Goal: Check status: Check status

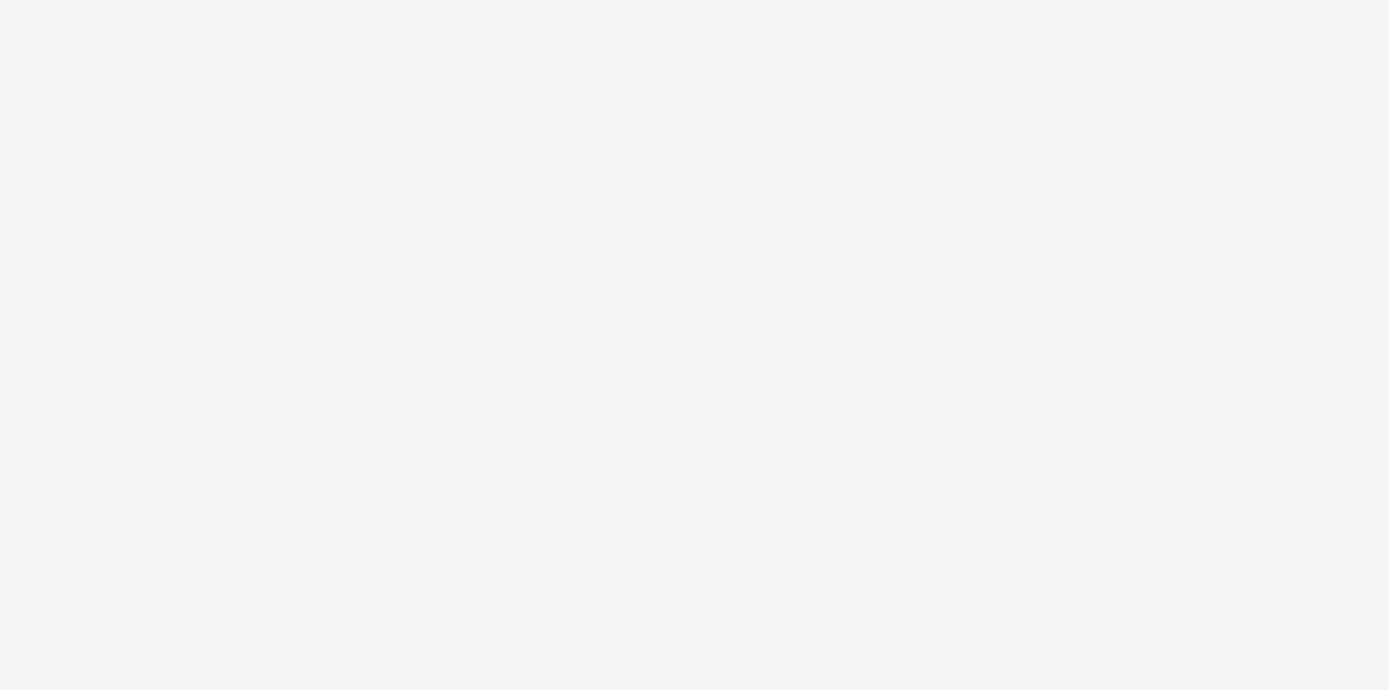
select select "cf85faef-f9e3-4873-8efc-82eeb66987c6"
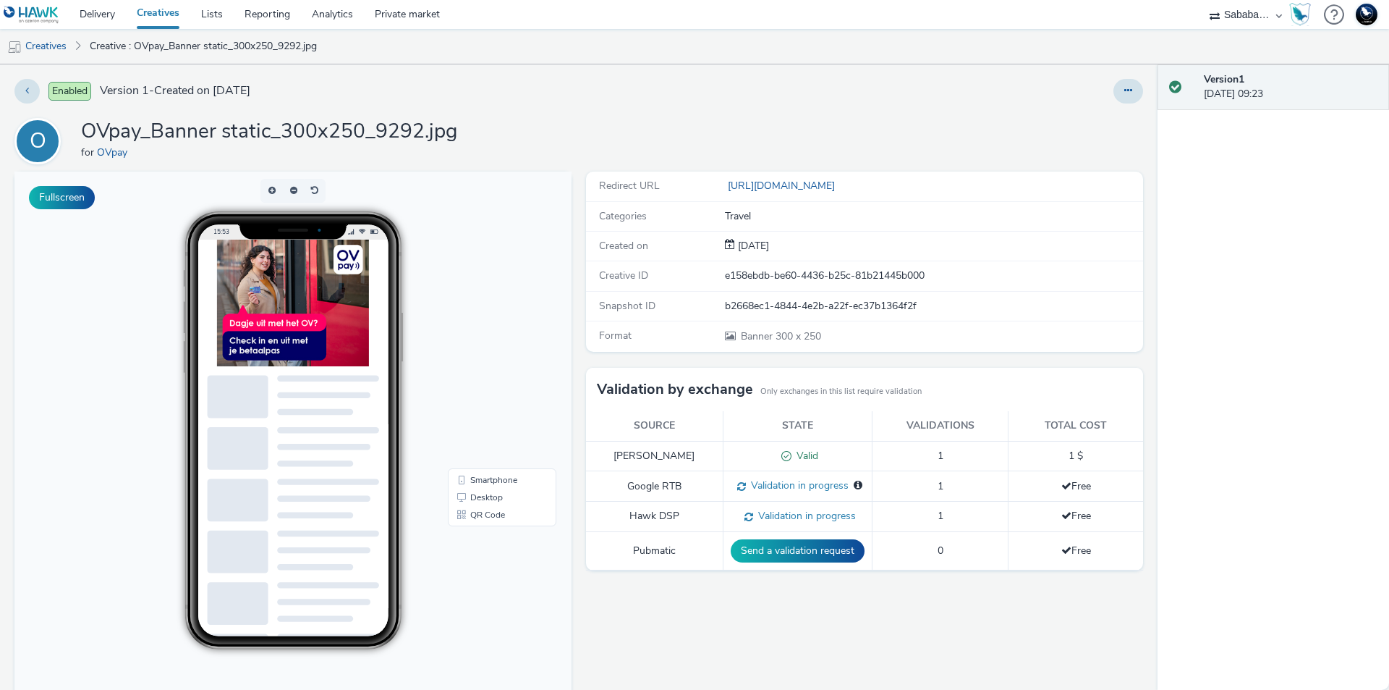
click at [755, 483] on span "Validation in progress" at bounding box center [797, 485] width 103 height 14
click at [737, 486] on span at bounding box center [739, 485] width 14 height 14
click at [746, 486] on span "Validation in progress" at bounding box center [797, 485] width 103 height 14
click at [752, 485] on span "Validation in progress" at bounding box center [797, 485] width 103 height 14
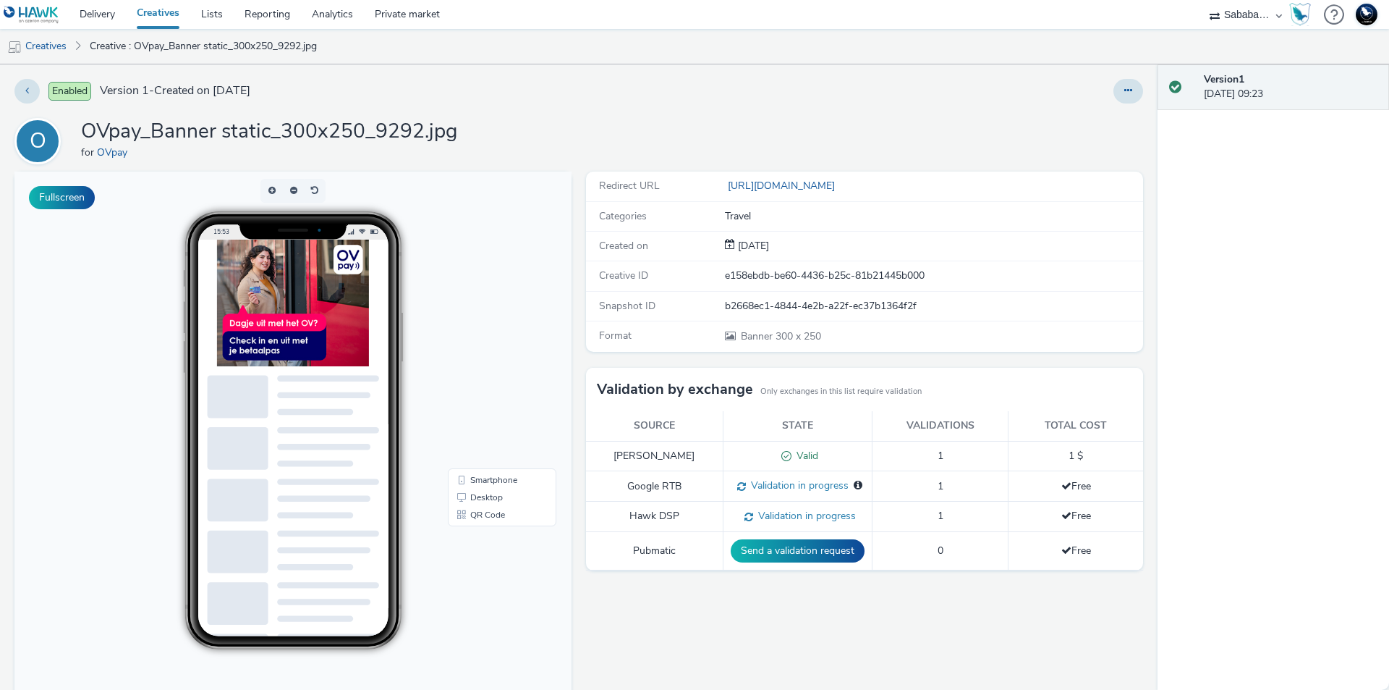
click at [753, 485] on span "Validation in progress" at bounding box center [797, 485] width 103 height 14
click at [1006, 663] on div "Redirect URL [URL][DOMAIN_NAME] Categories Travel Created on [DATE] Creative ID…" at bounding box center [861, 475] width 564 height 609
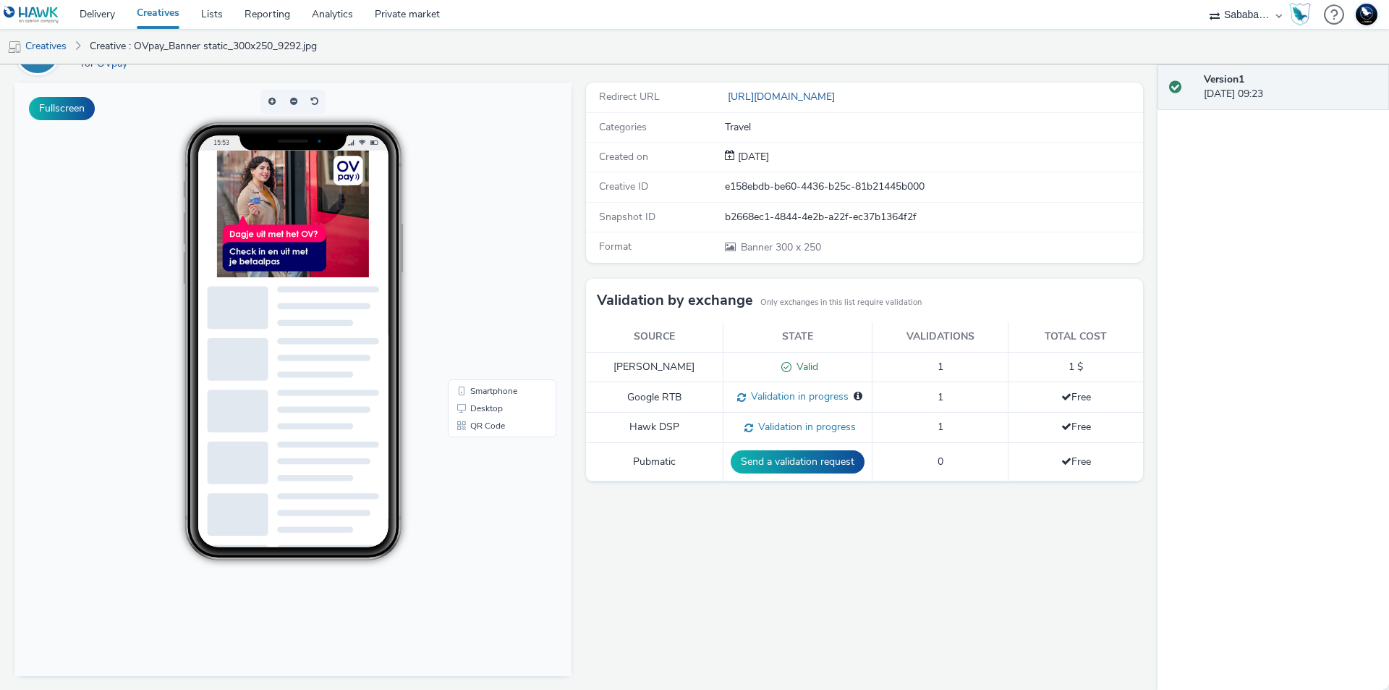
scroll to position [91, 0]
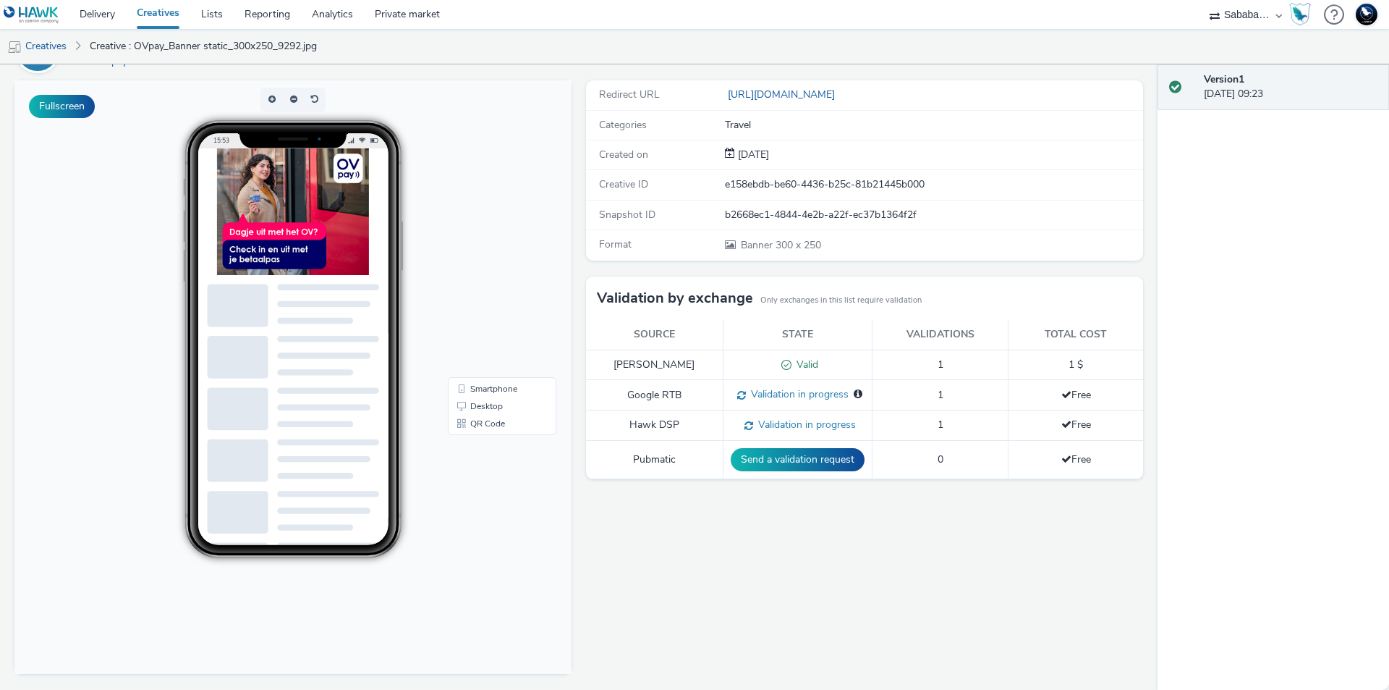
click at [323, 237] on img at bounding box center [293, 211] width 152 height 127
click at [292, 195] on img at bounding box center [293, 211] width 152 height 127
click at [291, 195] on img at bounding box center [293, 211] width 152 height 127
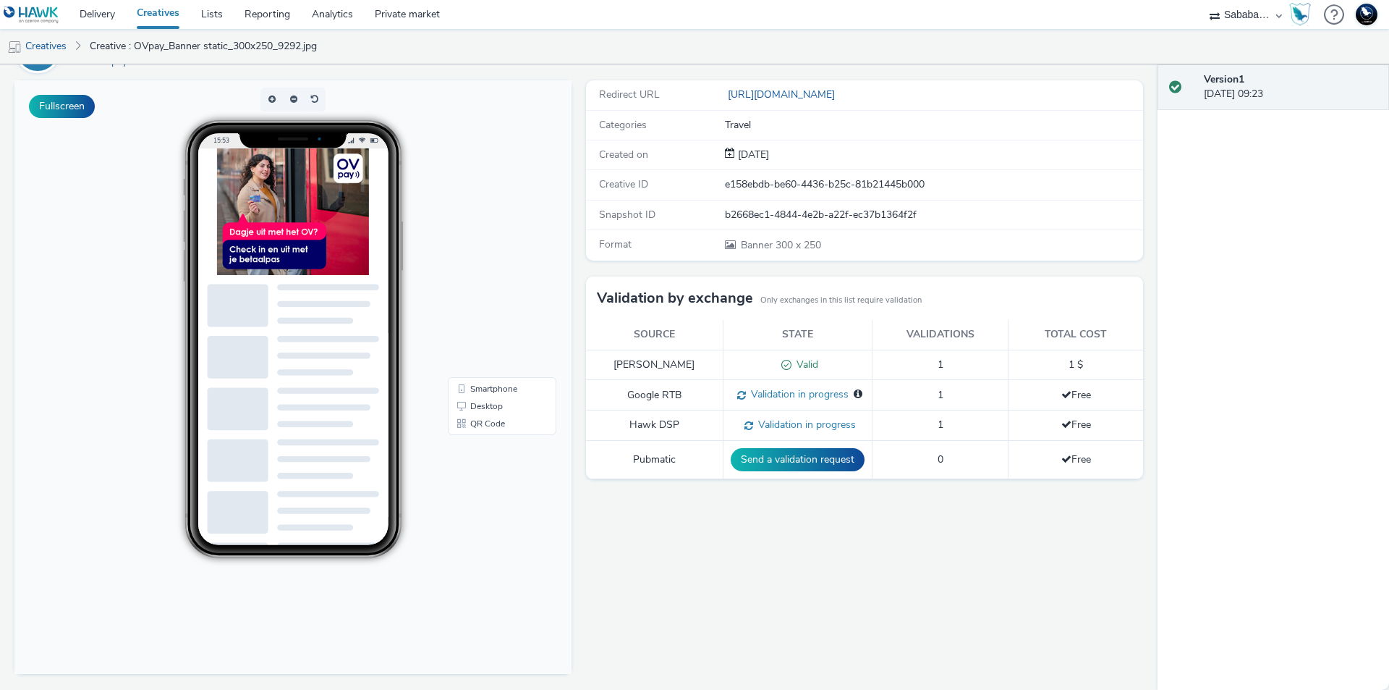
click at [291, 195] on img at bounding box center [293, 211] width 152 height 127
